Goal: Transaction & Acquisition: Purchase product/service

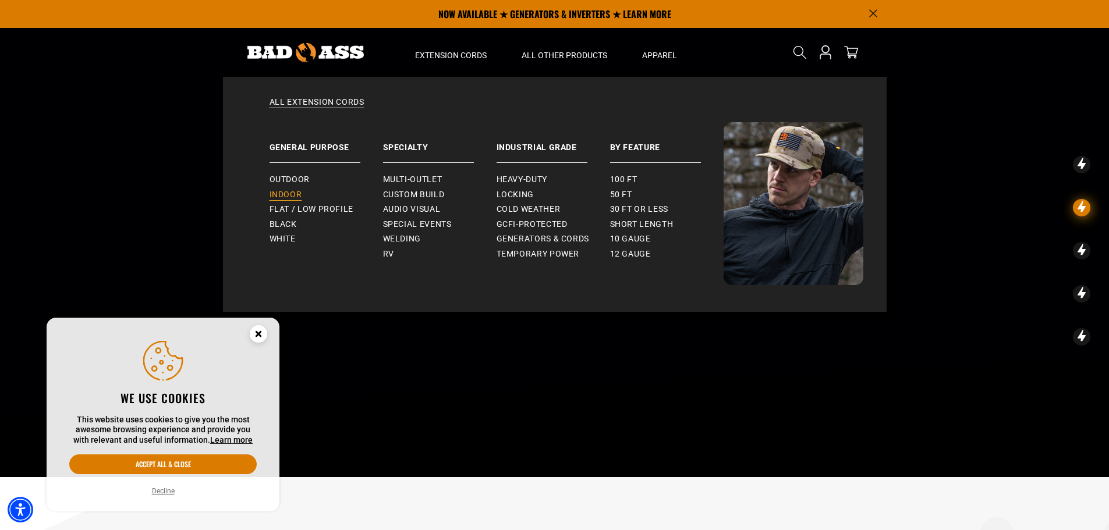
click at [286, 190] on span "Indoor" at bounding box center [286, 195] width 33 height 10
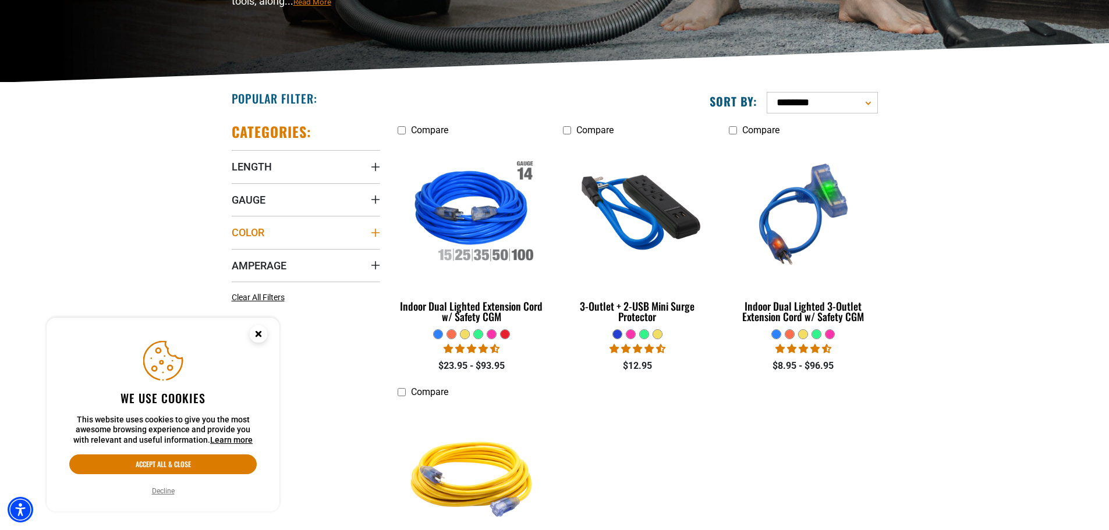
scroll to position [233, 0]
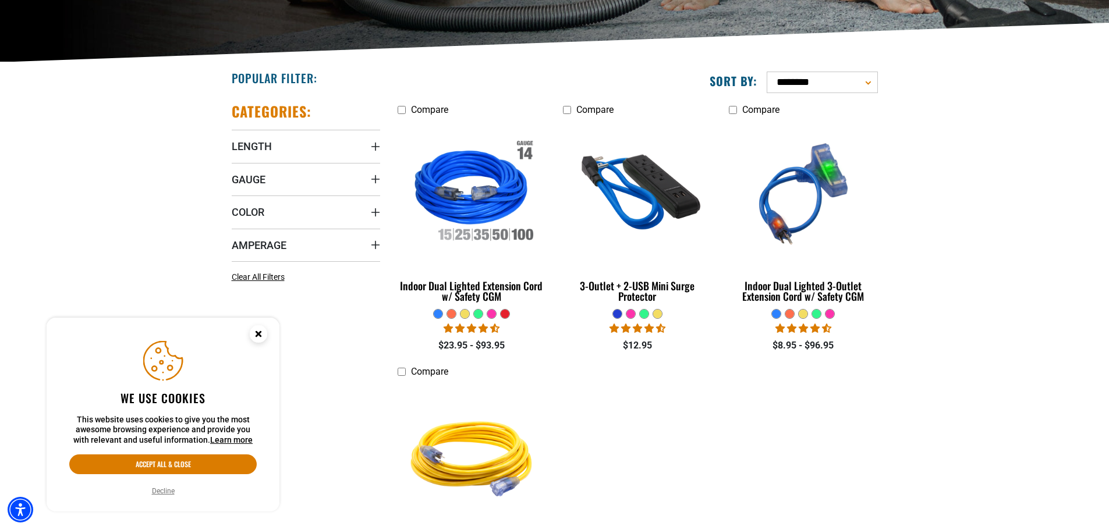
click at [255, 335] on circle "Close this option" at bounding box center [258, 333] width 17 height 17
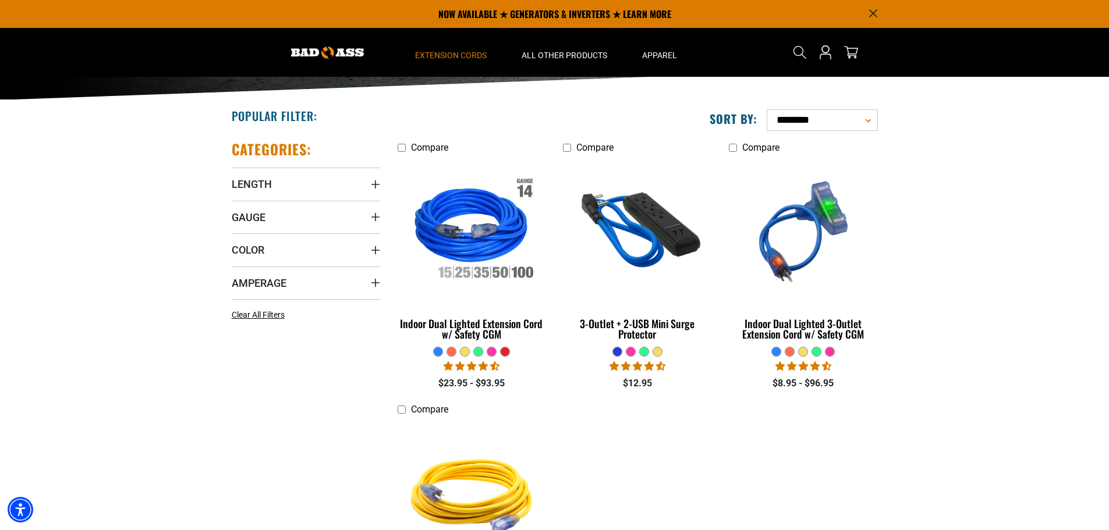
scroll to position [0, 0]
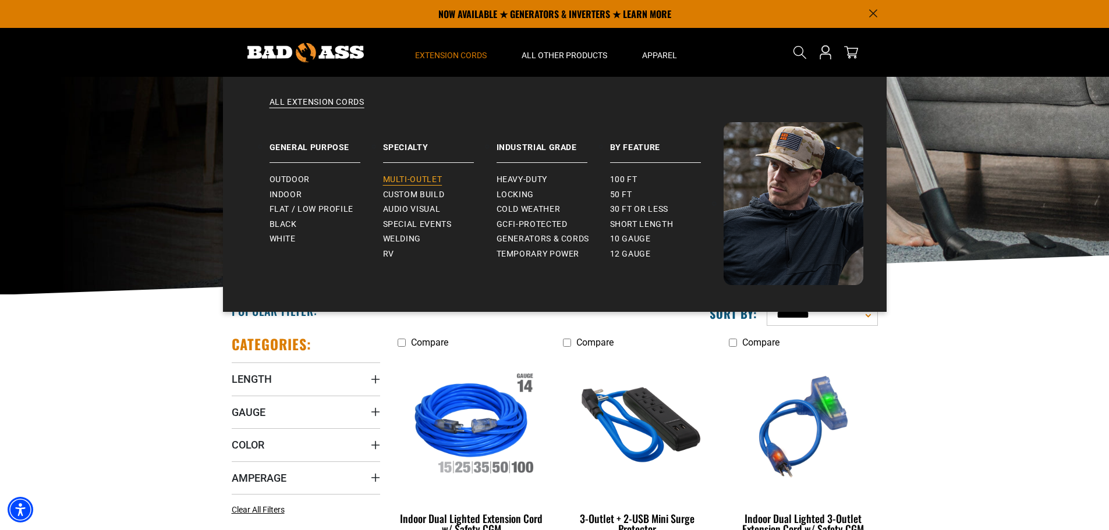
click at [390, 177] on span "Multi-Outlet" at bounding box center [412, 180] width 59 height 10
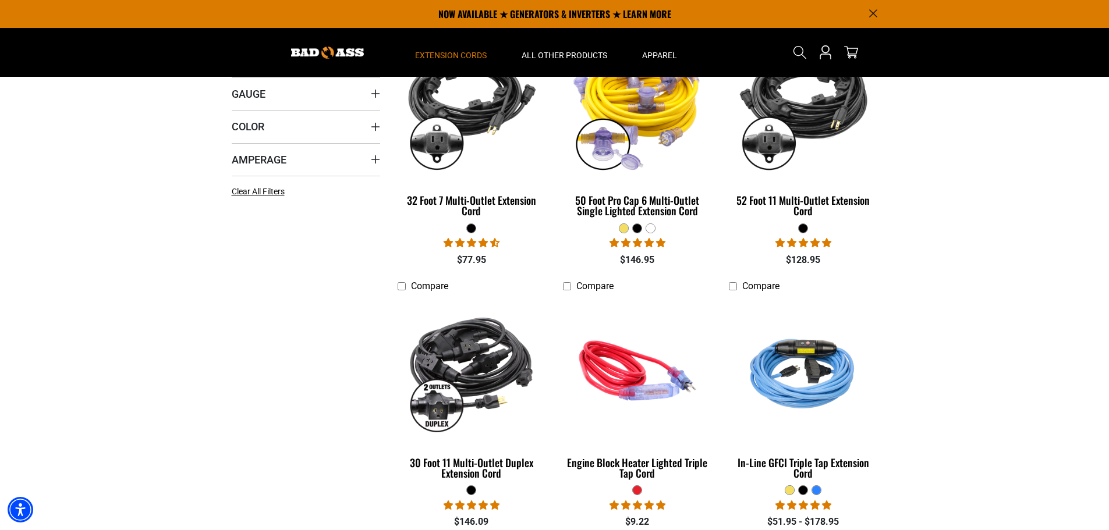
scroll to position [291, 0]
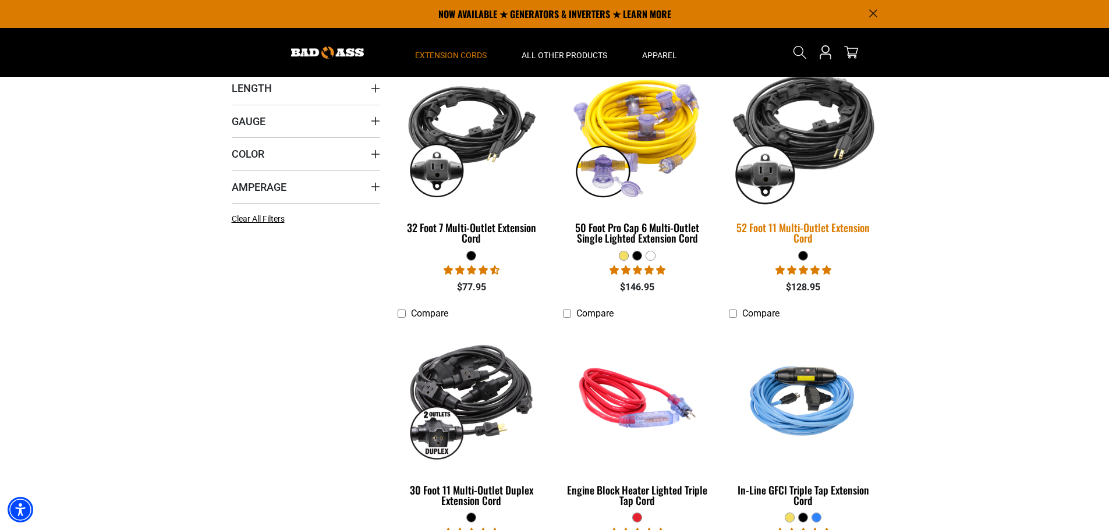
click at [800, 133] on img at bounding box center [803, 135] width 163 height 149
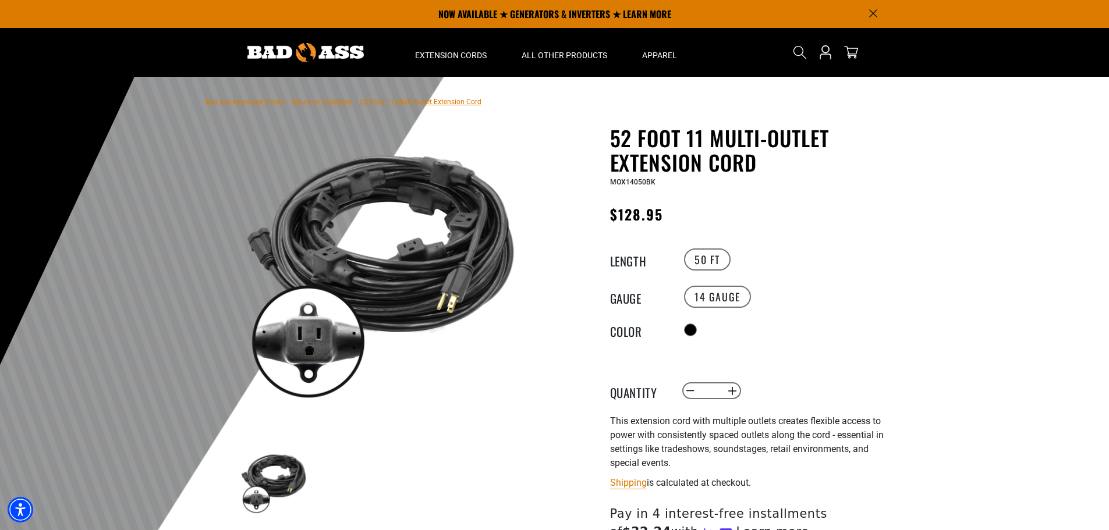
click at [1023, 245] on div at bounding box center [554, 362] width 1109 height 571
